Goal: Information Seeking & Learning: Learn about a topic

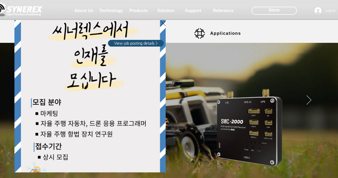
click at [163, 22] on icon "Back to site" at bounding box center [163, 23] width 5 height 7
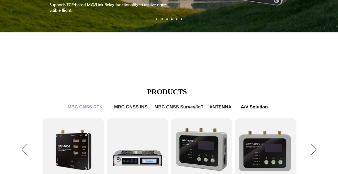
scroll to position [287, 0]
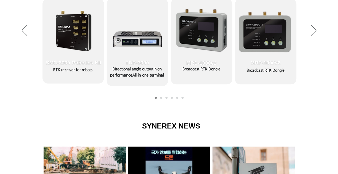
click at [161, 96] on div "Slideshow" at bounding box center [169, 30] width 338 height 147
click at [161, 98] on link "MBC GNSS RTK2" at bounding box center [161, 97] width 2 height 2
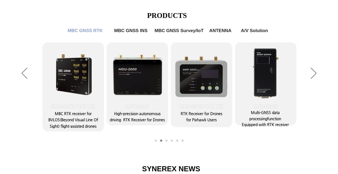
click at [166, 140] on link "MBC GNSS INS" at bounding box center [166, 140] width 2 height 2
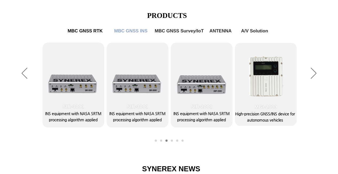
click at [172, 140] on link "MBC GNSS 측량/IoT" at bounding box center [172, 140] width 2 height 2
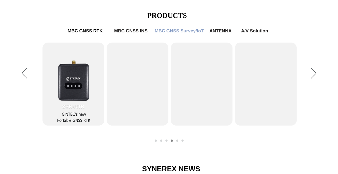
click at [155, 140] on link "MBC GNSS RTK1" at bounding box center [156, 140] width 2 height 2
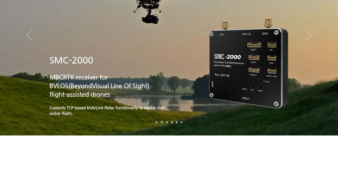
scroll to position [0, 0]
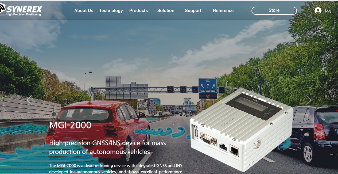
drag, startPoint x: 126, startPoint y: 75, endPoint x: 82, endPoint y: 38, distance: 57.2
click at [82, 38] on div at bounding box center [169, 39] width 338 height 79
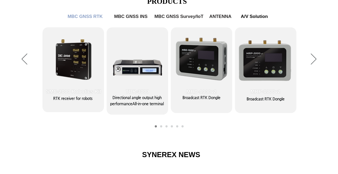
scroll to position [258, 0]
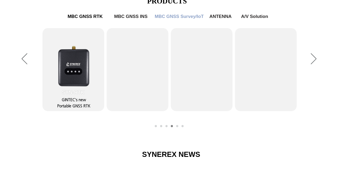
click at [68, 68] on img "Slideshow" at bounding box center [73, 65] width 38 height 52
click at [73, 105] on span "Portable GNSS RTK" at bounding box center [73, 105] width 33 height 4
click at [80, 16] on span "MBC GNSS RTK" at bounding box center [85, 17] width 37 height 6
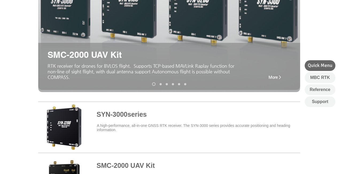
scroll to position [117, 0]
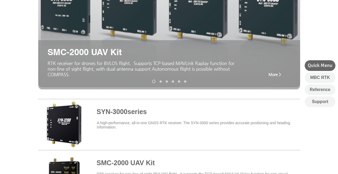
click at [130, 114] on span at bounding box center [169, 123] width 262 height 47
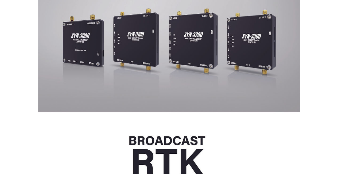
scroll to position [256, 0]
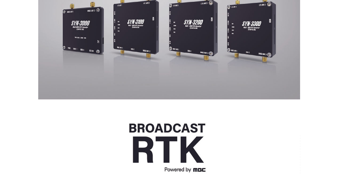
drag, startPoint x: 256, startPoint y: 80, endPoint x: 194, endPoint y: 141, distance: 87.5
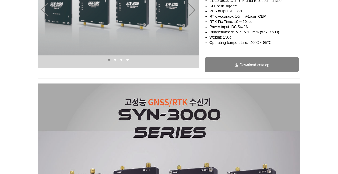
scroll to position [0, 0]
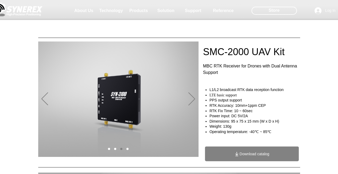
click at [32, 11] on img at bounding box center [17, 9] width 51 height 16
